Goal: Task Accomplishment & Management: Manage account settings

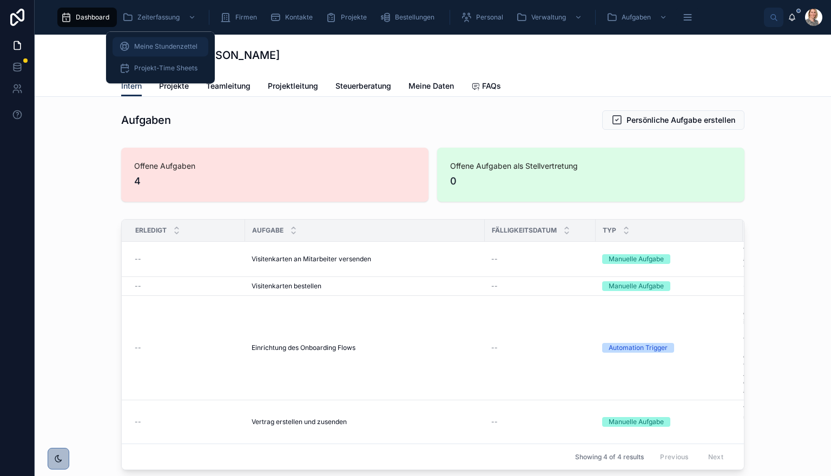
click at [173, 45] on span "Meine Stundenzettel" at bounding box center [165, 46] width 63 height 9
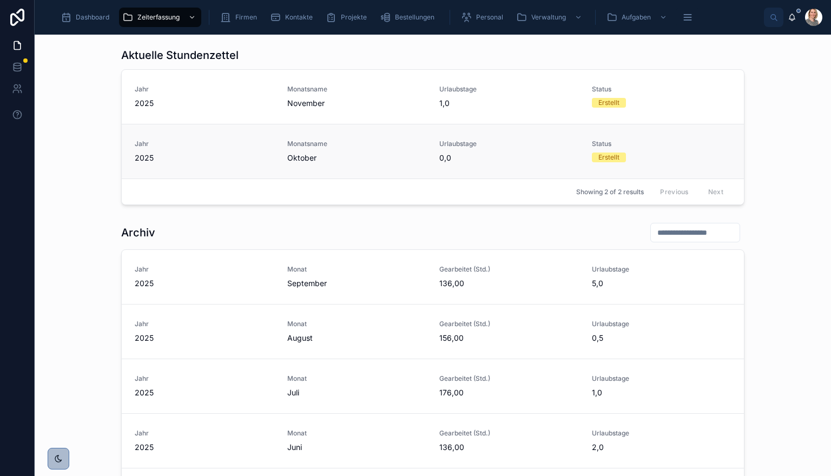
click at [332, 151] on div "Monatsname Oktober" at bounding box center [357, 152] width 140 height 24
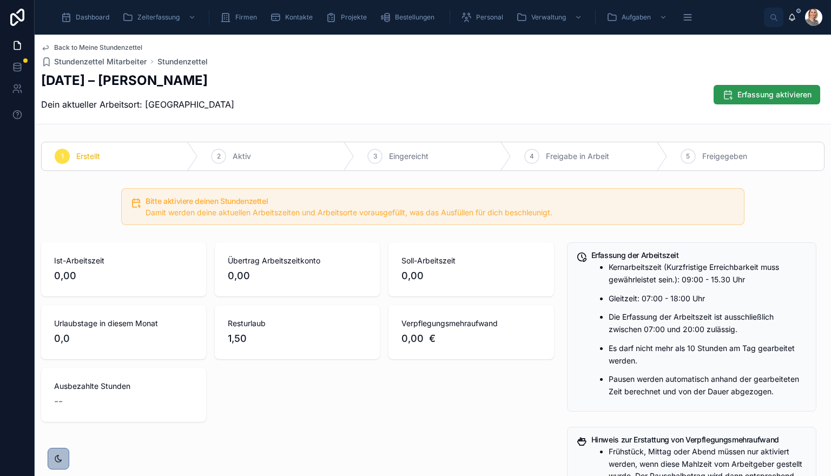
click at [738, 91] on span "Erfassung aktivieren" at bounding box center [775, 94] width 74 height 11
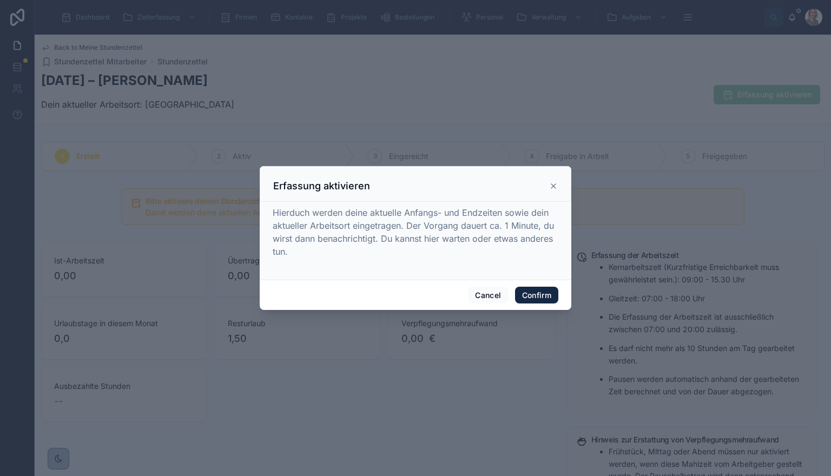
click at [517, 291] on button "Confirm" at bounding box center [536, 295] width 43 height 17
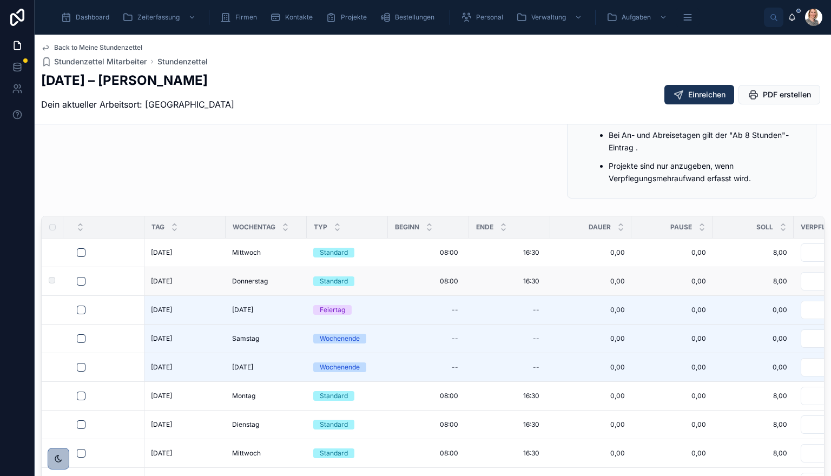
scroll to position [325, 0]
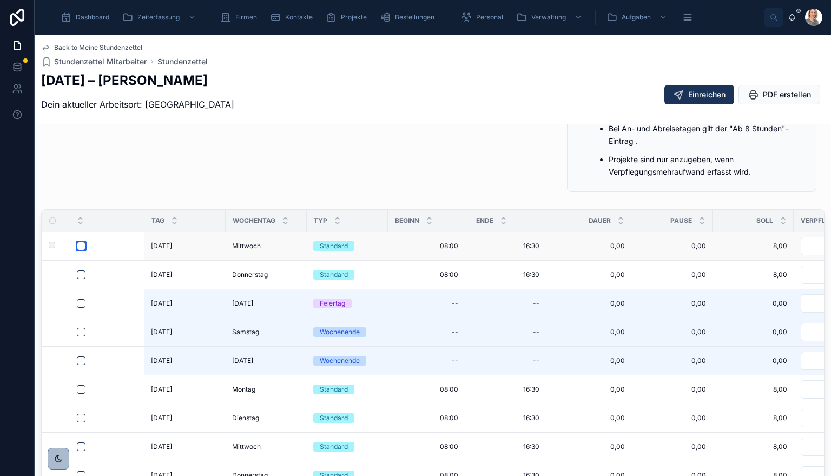
click at [77, 247] on button "button" at bounding box center [81, 246] width 9 height 9
